Goal: Browse casually: Explore the website without a specific task or goal

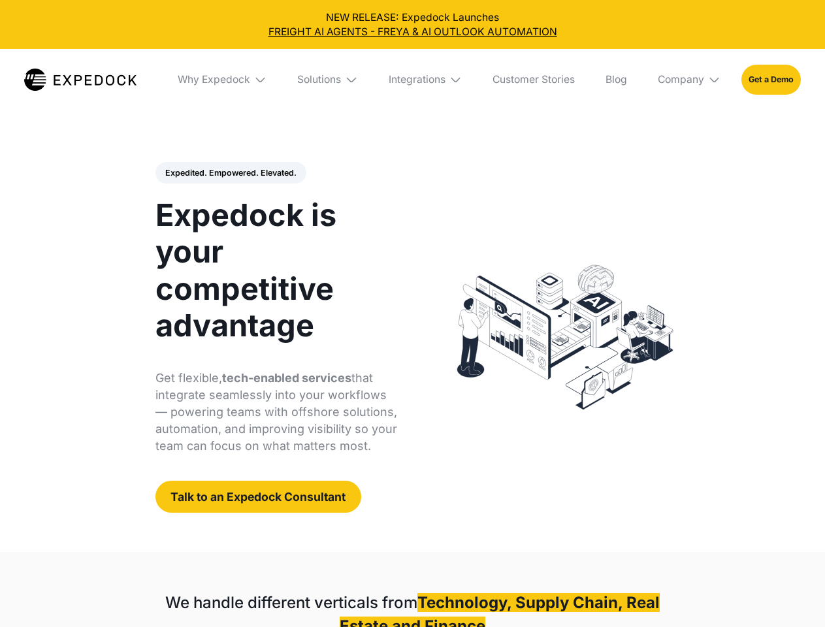
select select
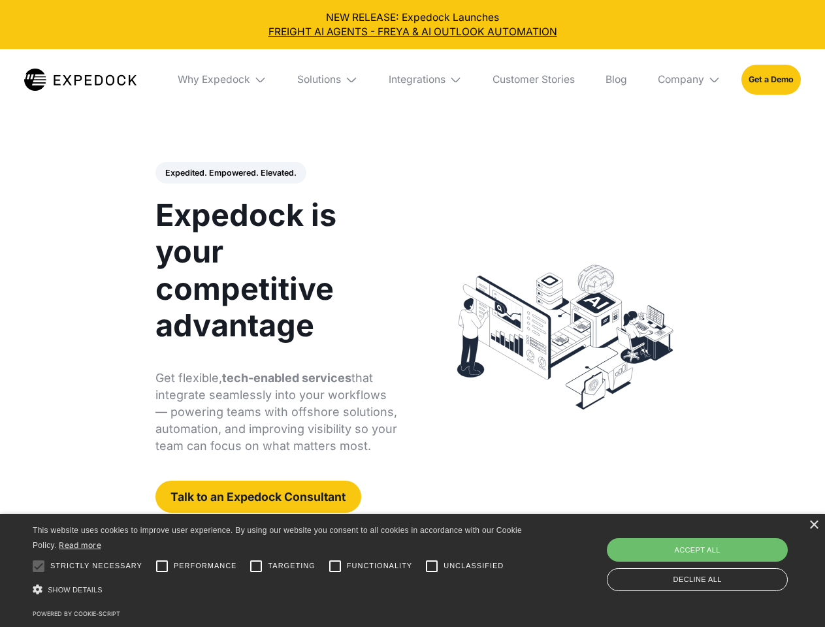
click at [412, 80] on div "Integrations" at bounding box center [417, 79] width 57 height 13
click at [223, 80] on div "Why Expedock" at bounding box center [214, 79] width 73 height 13
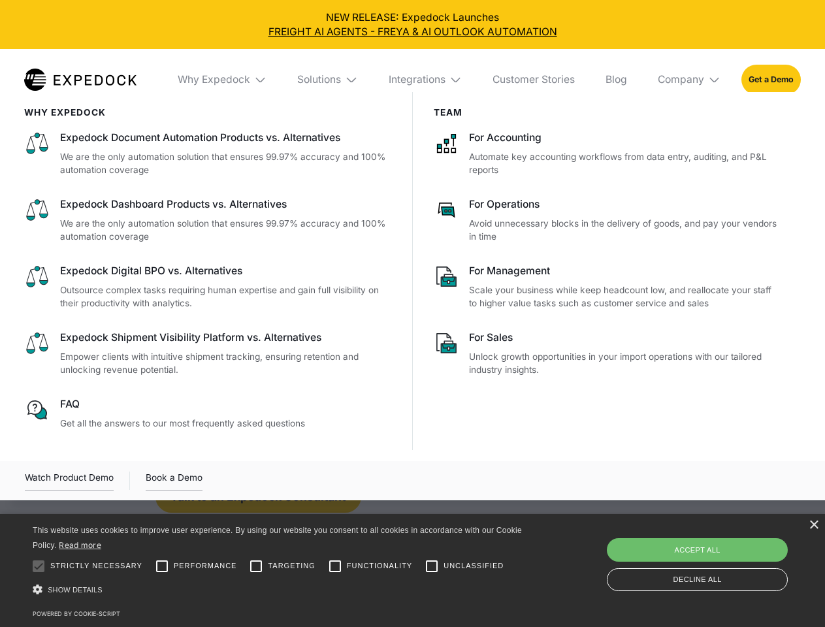
click at [329, 80] on div "Solutions" at bounding box center [319, 79] width 44 height 13
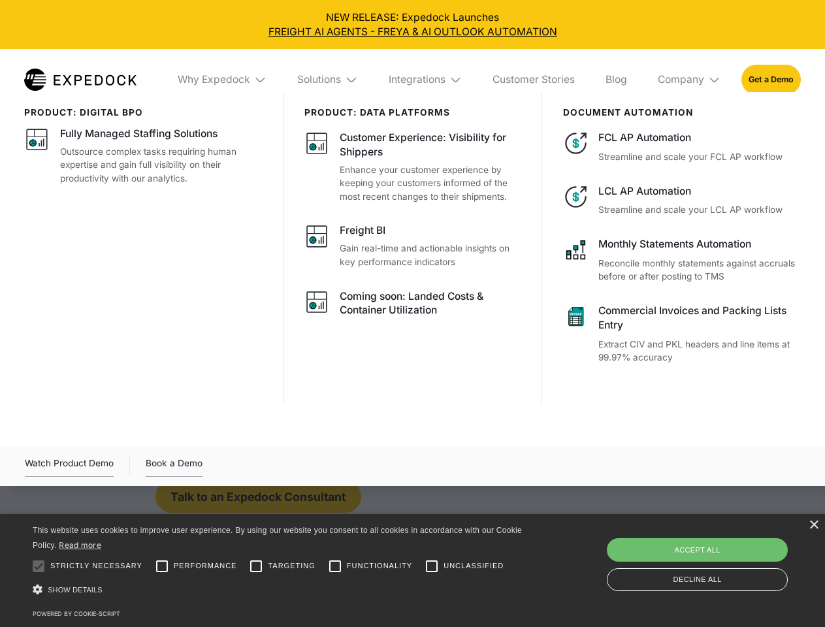
click at [426, 80] on div "Integrations" at bounding box center [417, 79] width 57 height 13
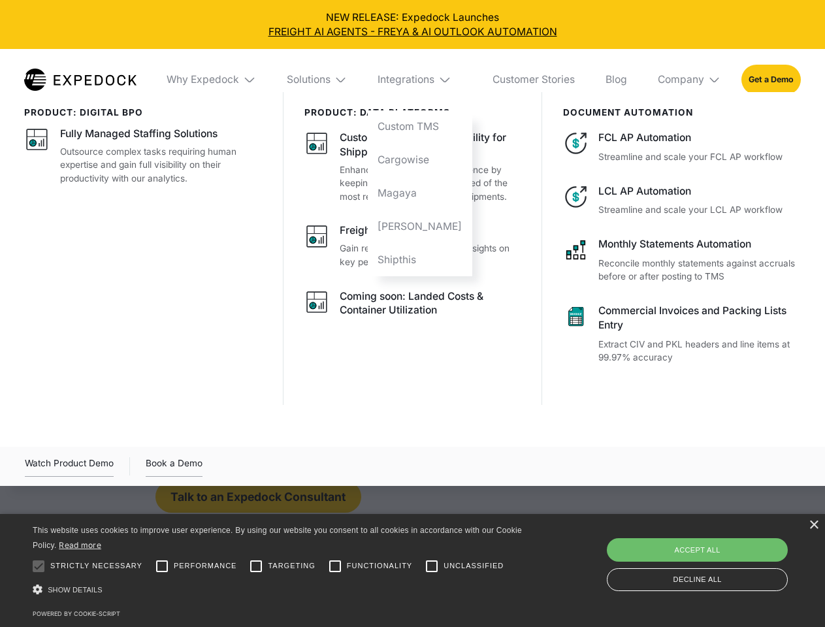
click at [690, 80] on div "Company" at bounding box center [681, 79] width 46 height 13
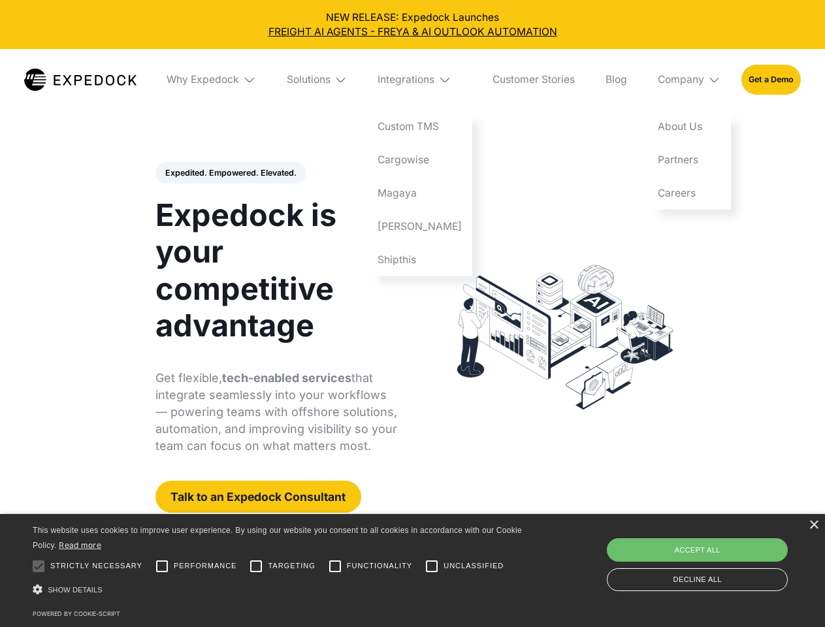
click at [230, 173] on div "Expedited. Empowered. Elevated. Automate Freight Document Extraction at 99.97% …" at bounding box center [276, 337] width 242 height 351
click at [813, 525] on div "×" at bounding box center [814, 526] width 10 height 10
